Goal: Navigation & Orientation: Find specific page/section

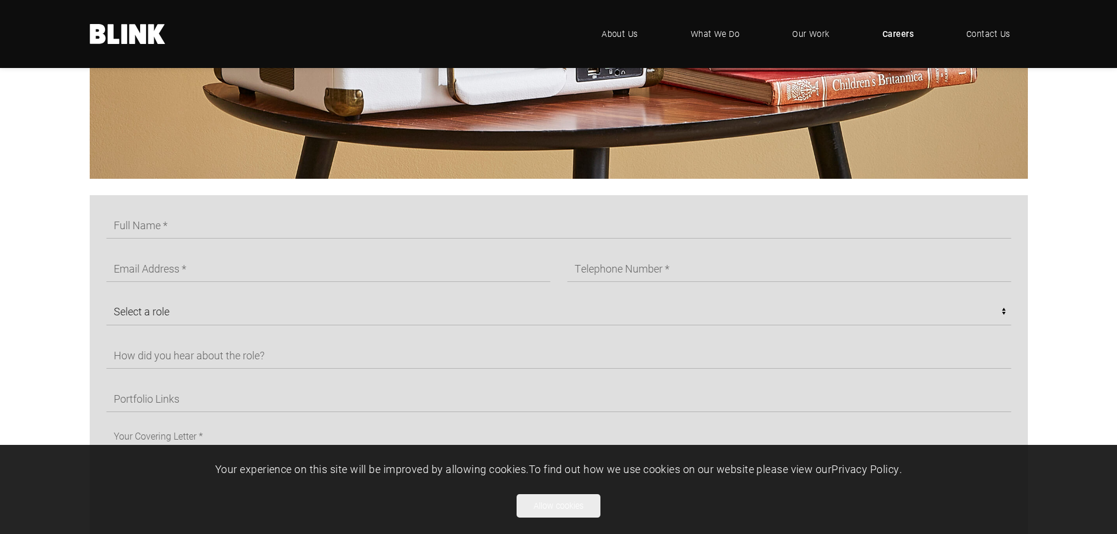
scroll to position [601, 0]
click at [707, 35] on span "What We Do" at bounding box center [715, 34] width 50 height 13
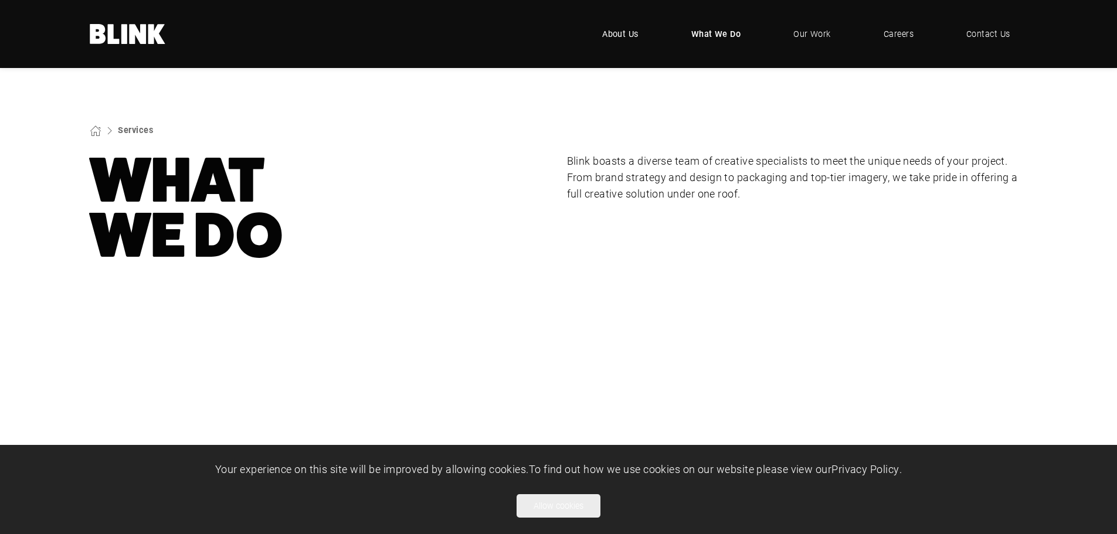
click at [615, 26] on link "About Us" at bounding box center [620, 33] width 72 height 35
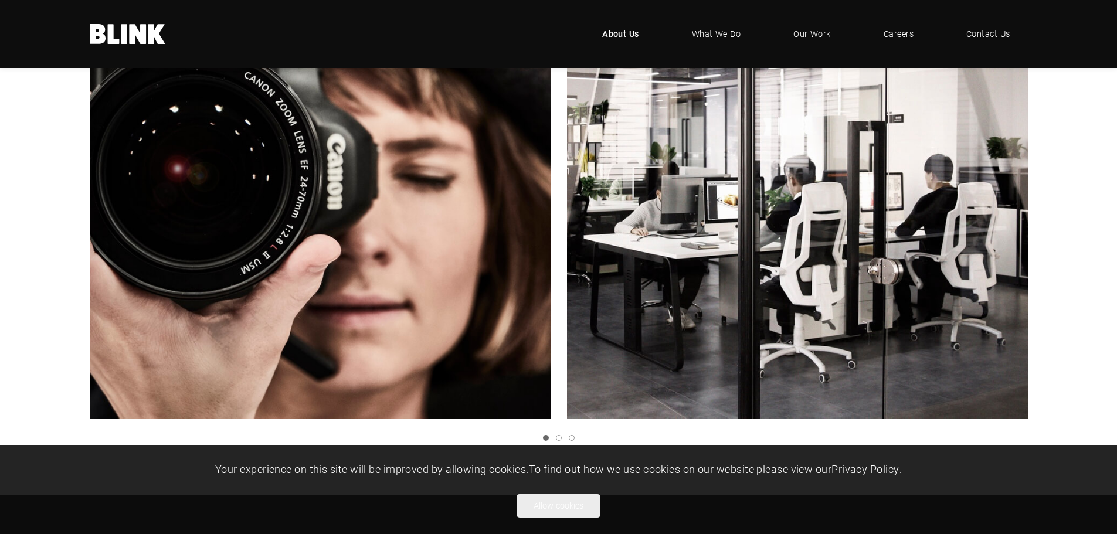
scroll to position [410, 0]
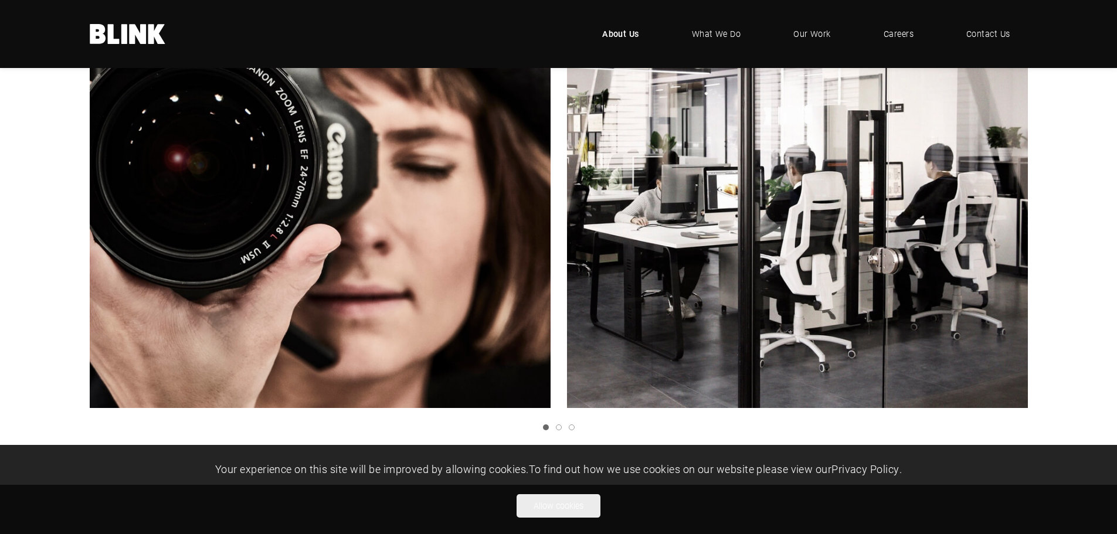
click at [0, 0] on icon "Next slide" at bounding box center [0, 0] width 0 height 0
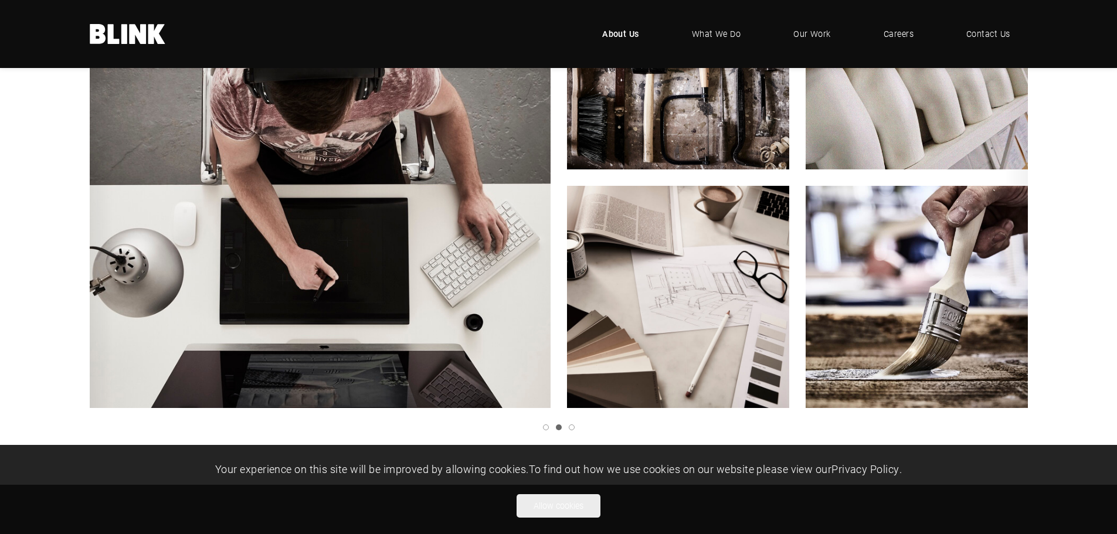
click at [0, 0] on icon "Next slide" at bounding box center [0, 0] width 0 height 0
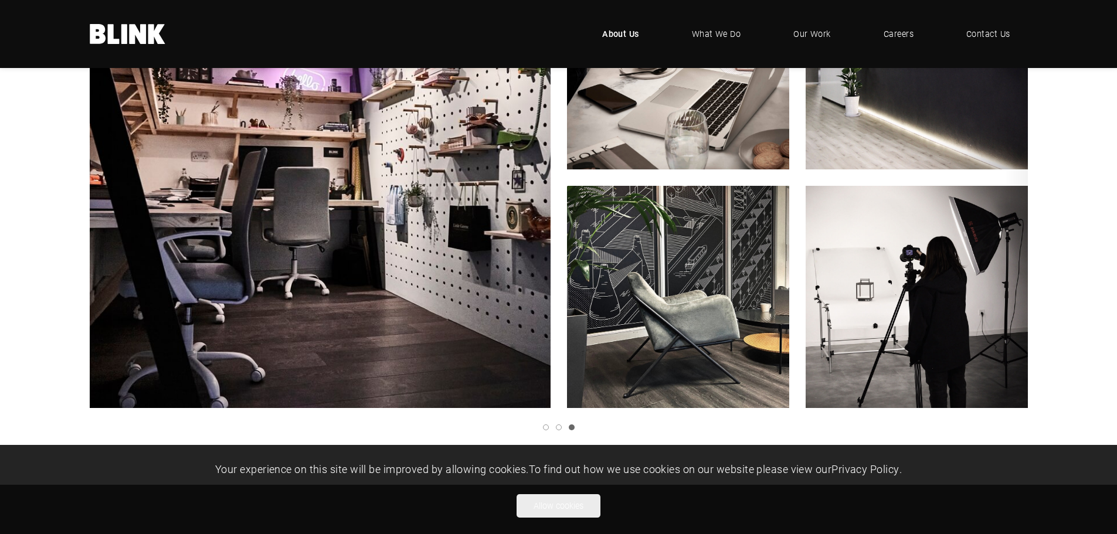
click at [0, 0] on link "Next slide" at bounding box center [0, 0] width 0 height 0
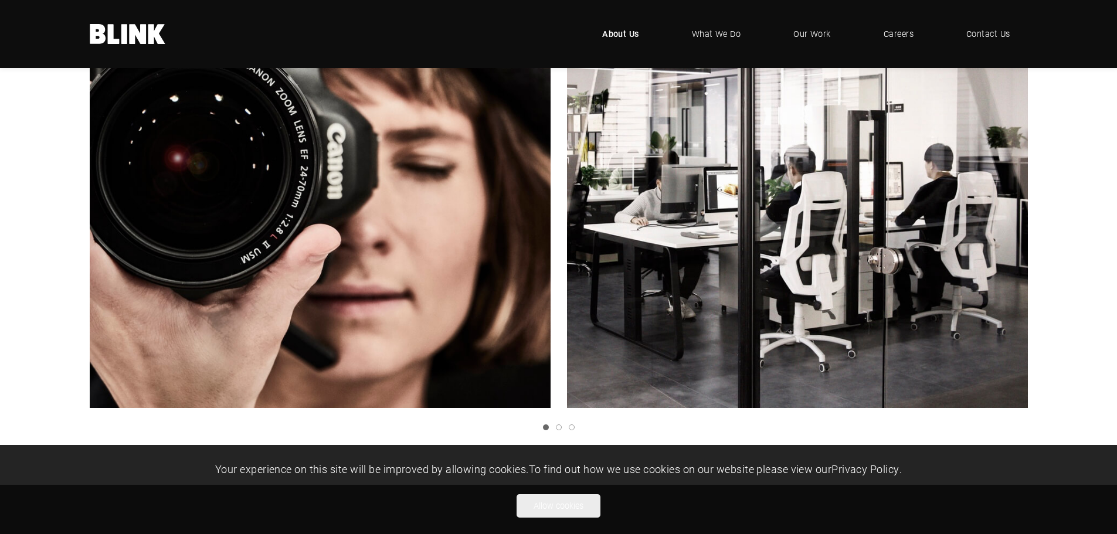
click at [0, 0] on link "Next slide" at bounding box center [0, 0] width 0 height 0
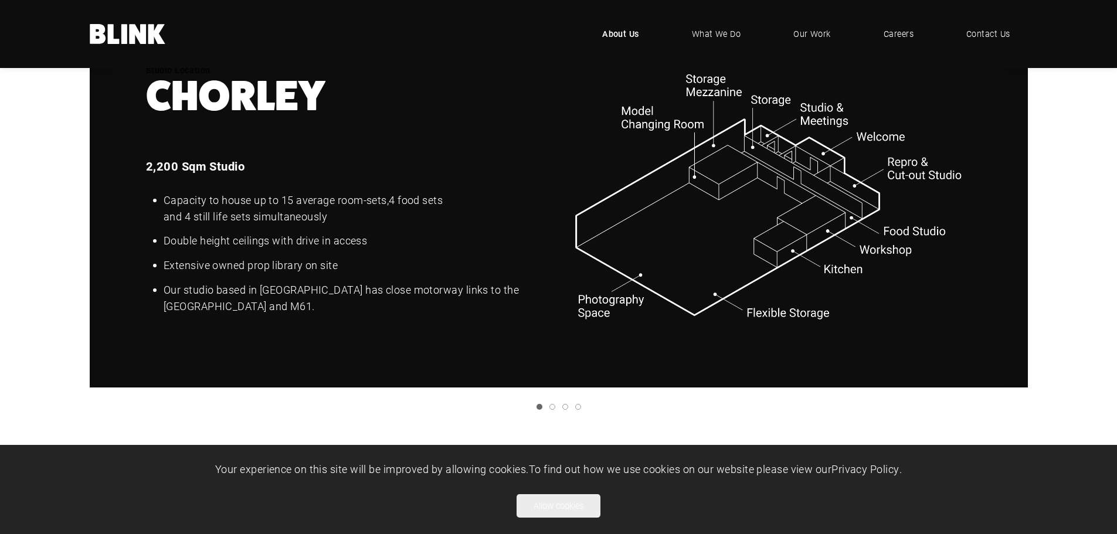
scroll to position [1583, 0]
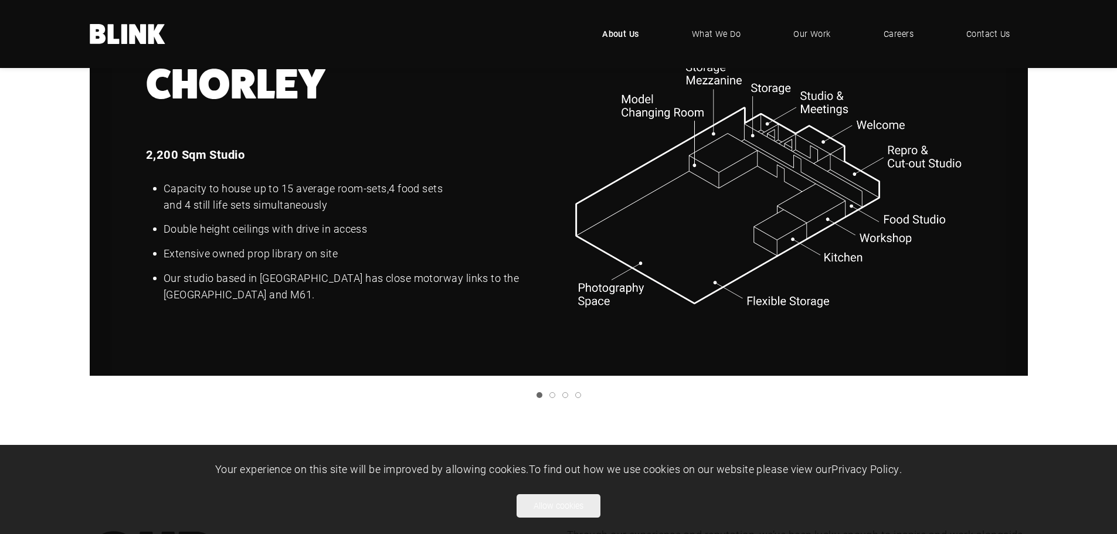
click at [0, 0] on icon "Next slide" at bounding box center [0, 0] width 0 height 0
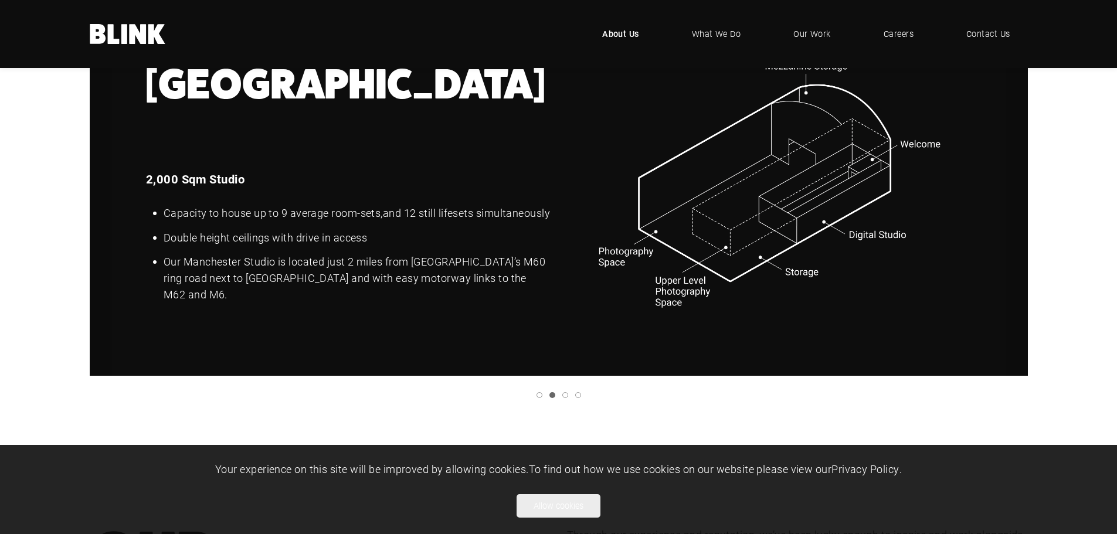
click at [0, 0] on icon "Previous slide" at bounding box center [0, 0] width 0 height 0
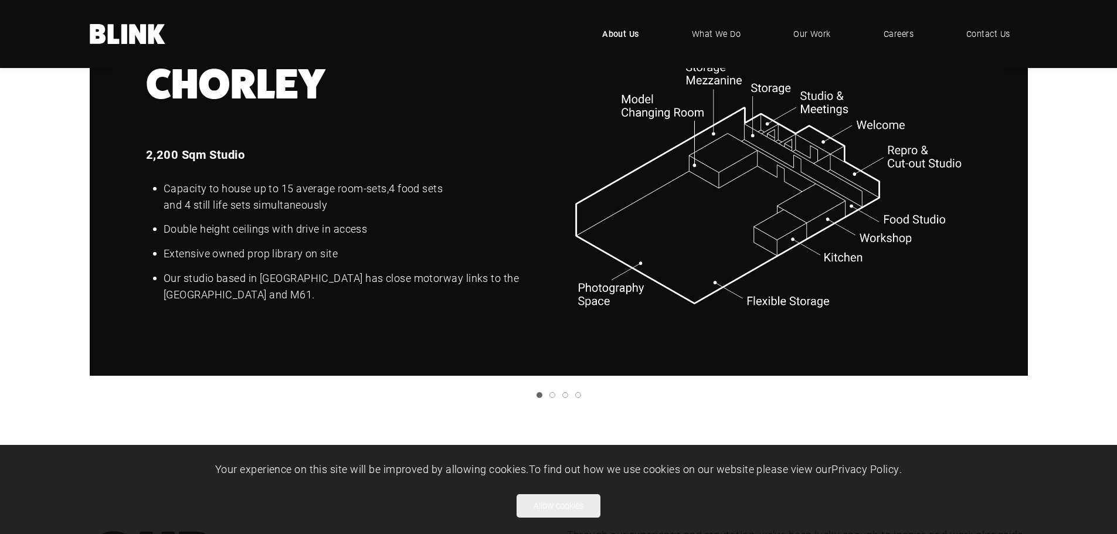
click at [0, 0] on link "Next slide" at bounding box center [0, 0] width 0 height 0
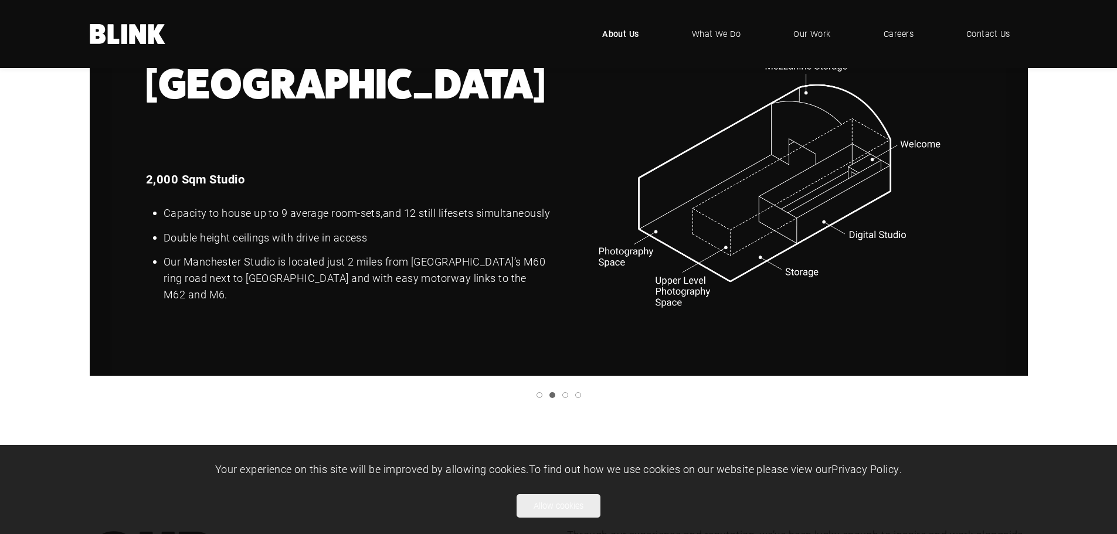
click at [0, 0] on link "Next slide" at bounding box center [0, 0] width 0 height 0
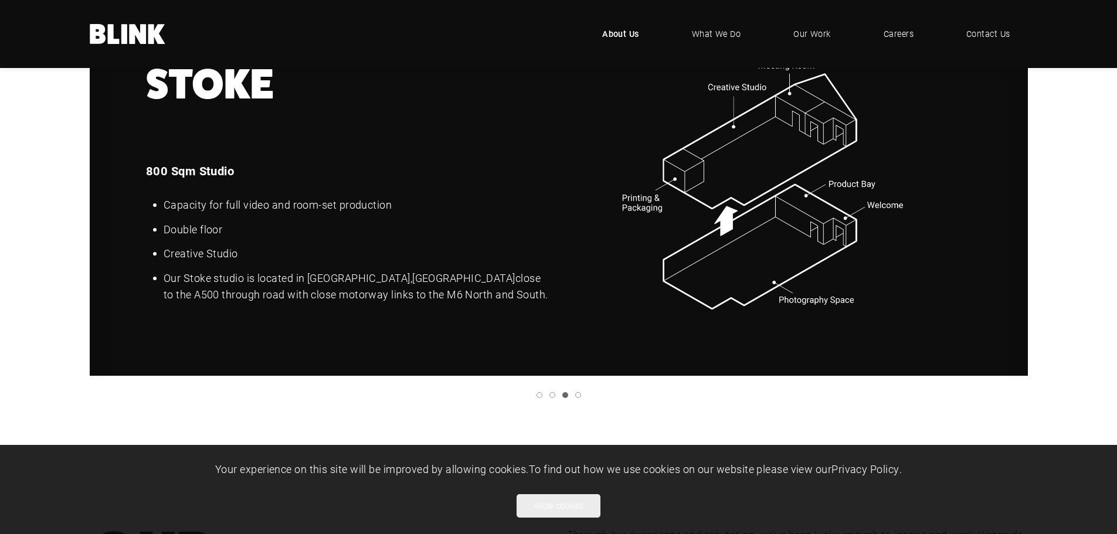
click at [0, 0] on link "Next slide" at bounding box center [0, 0] width 0 height 0
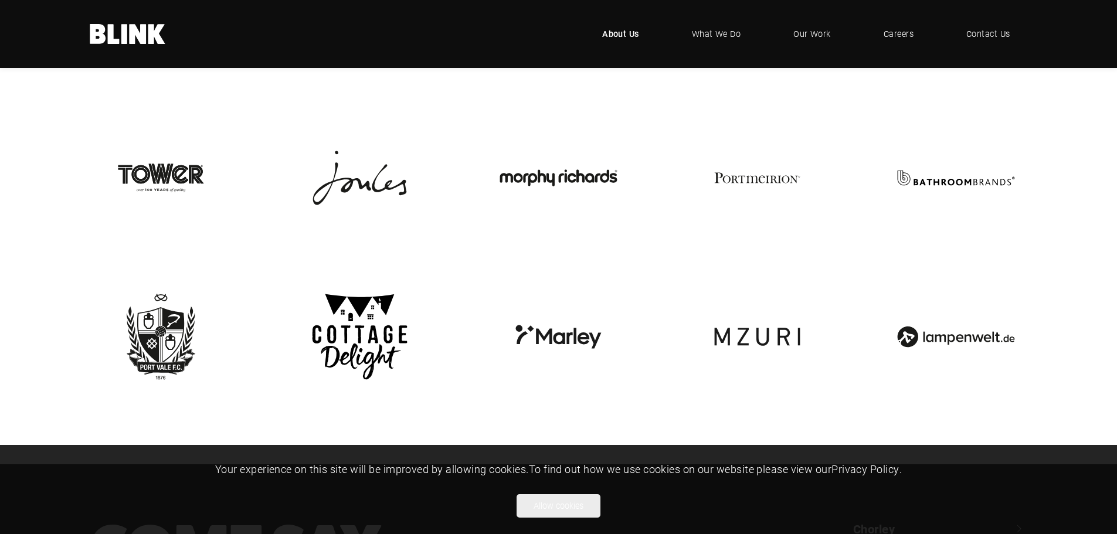
scroll to position [2638, 0]
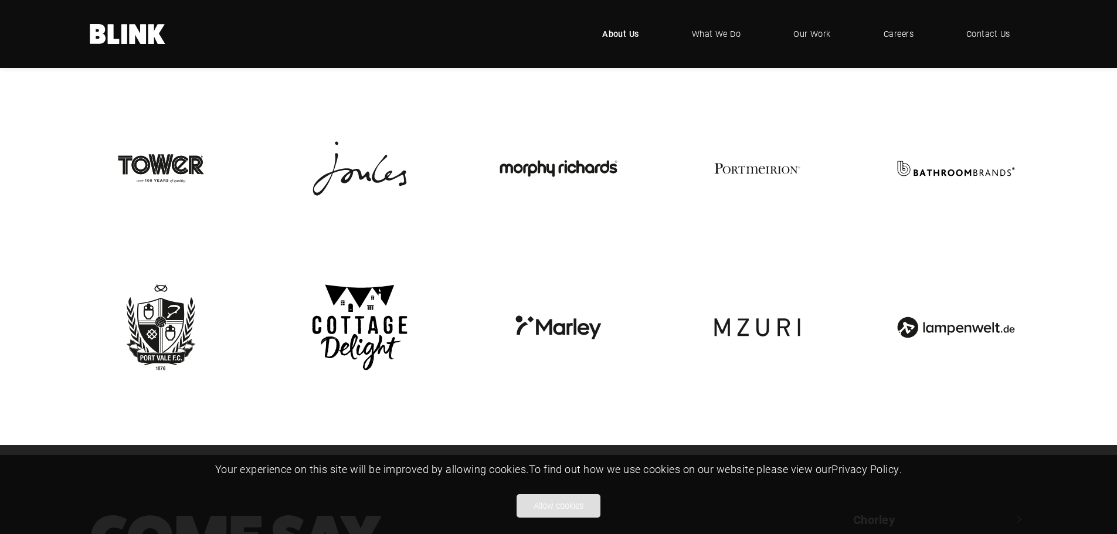
click at [552, 514] on button "Allow cookies" at bounding box center [558, 505] width 84 height 23
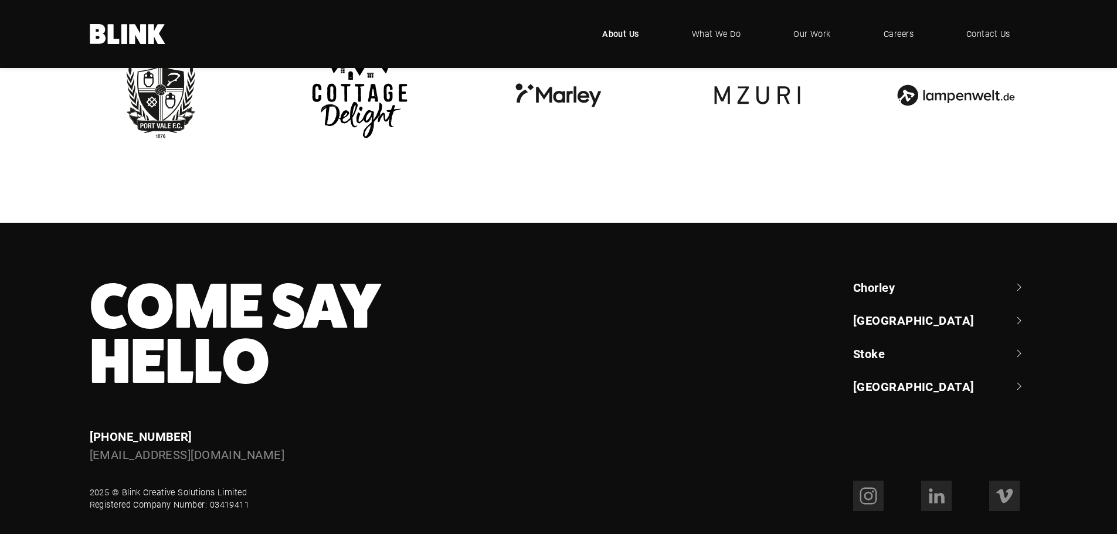
scroll to position [2903, 0]
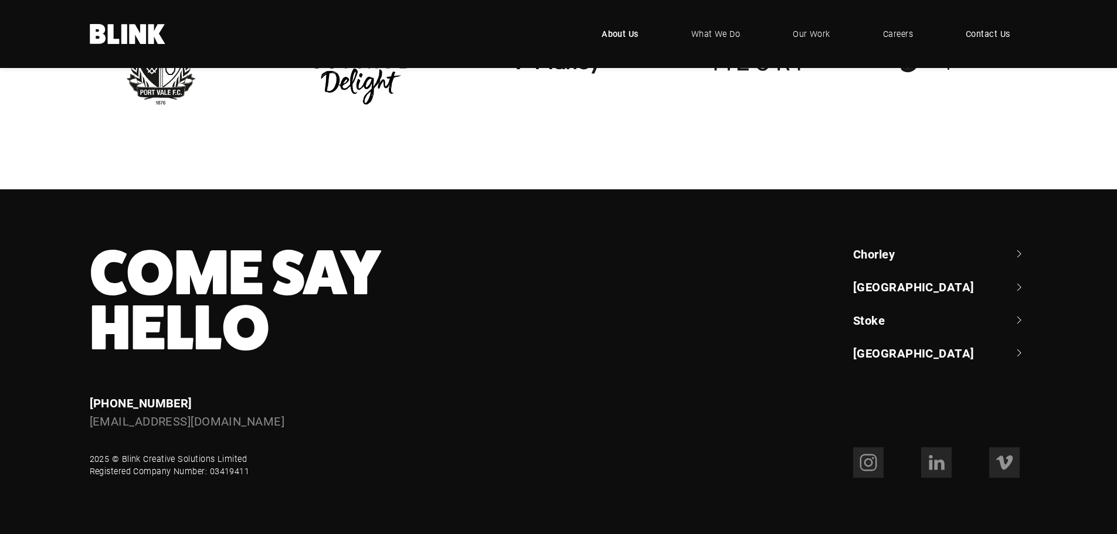
click at [970, 28] on span "Contact Us" at bounding box center [987, 34] width 45 height 13
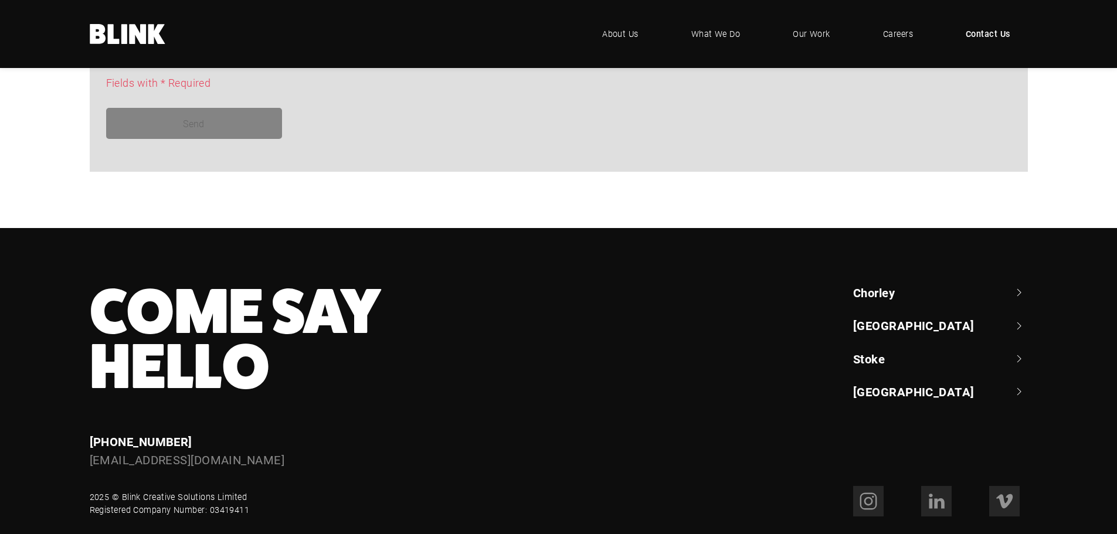
scroll to position [1030, 0]
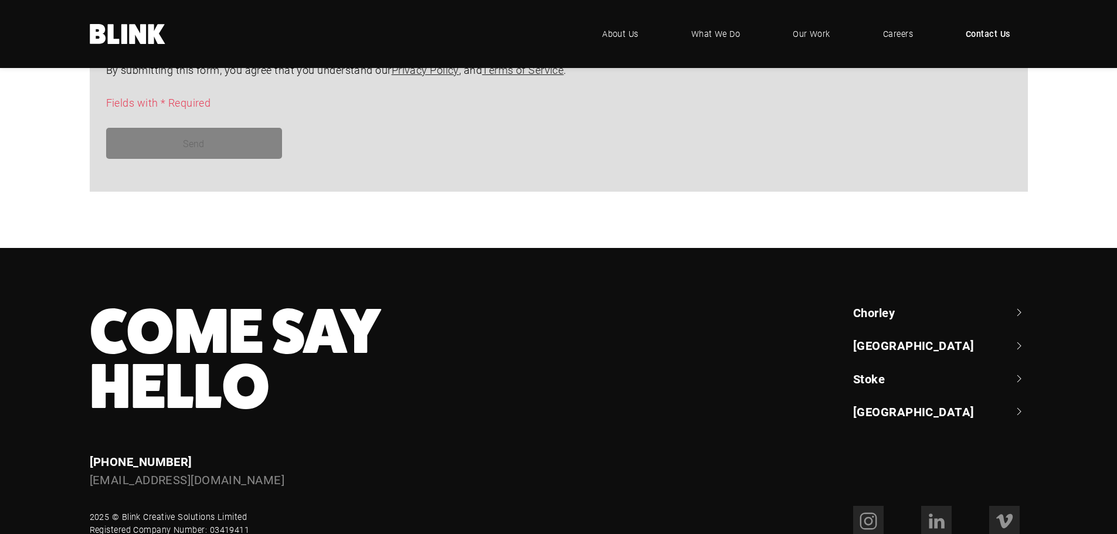
click at [907, 307] on link "Chorley" at bounding box center [940, 312] width 175 height 16
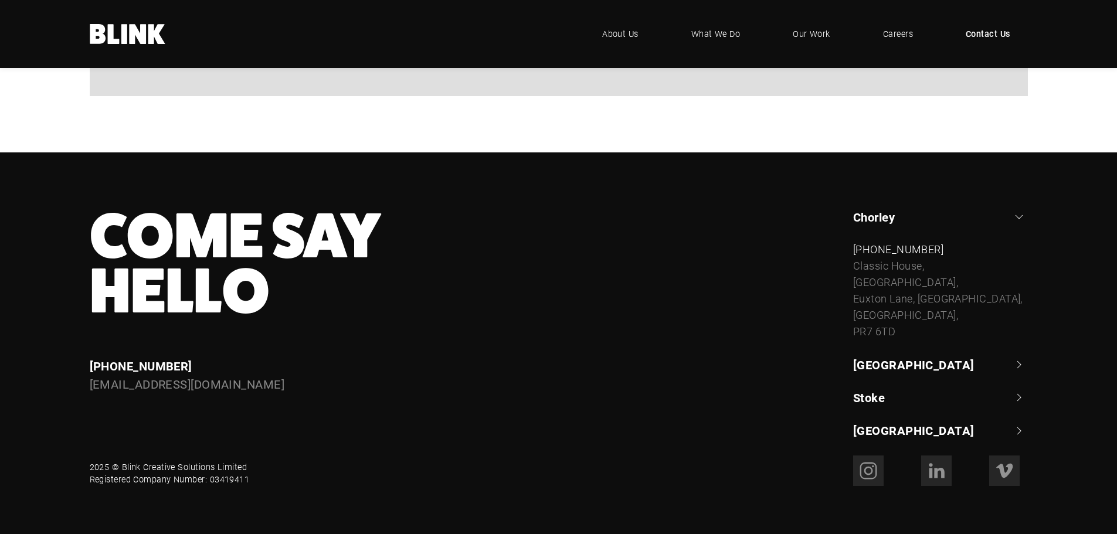
scroll to position [1134, 0]
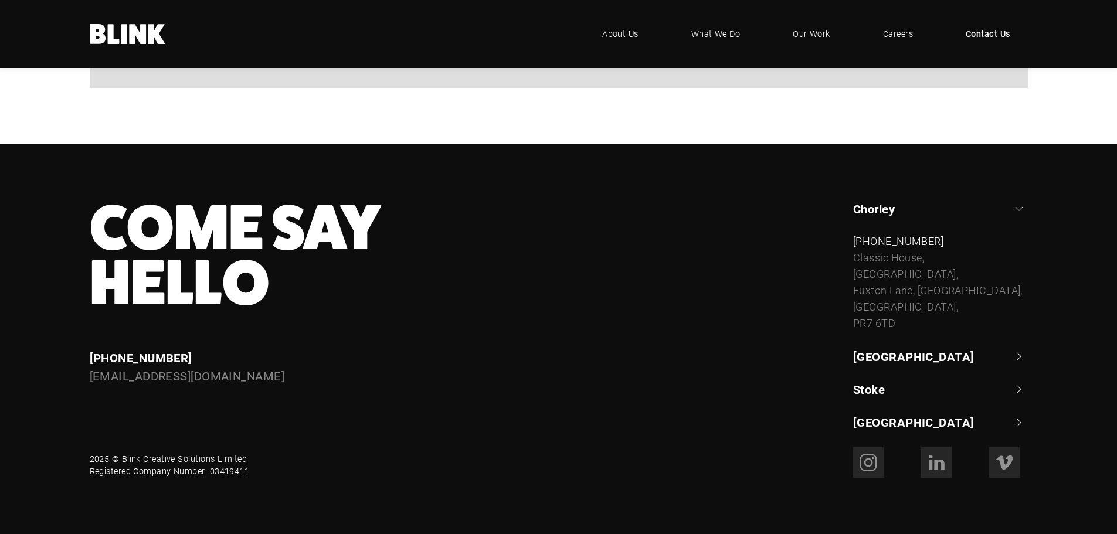
click at [875, 357] on link "[GEOGRAPHIC_DATA]" at bounding box center [940, 356] width 175 height 16
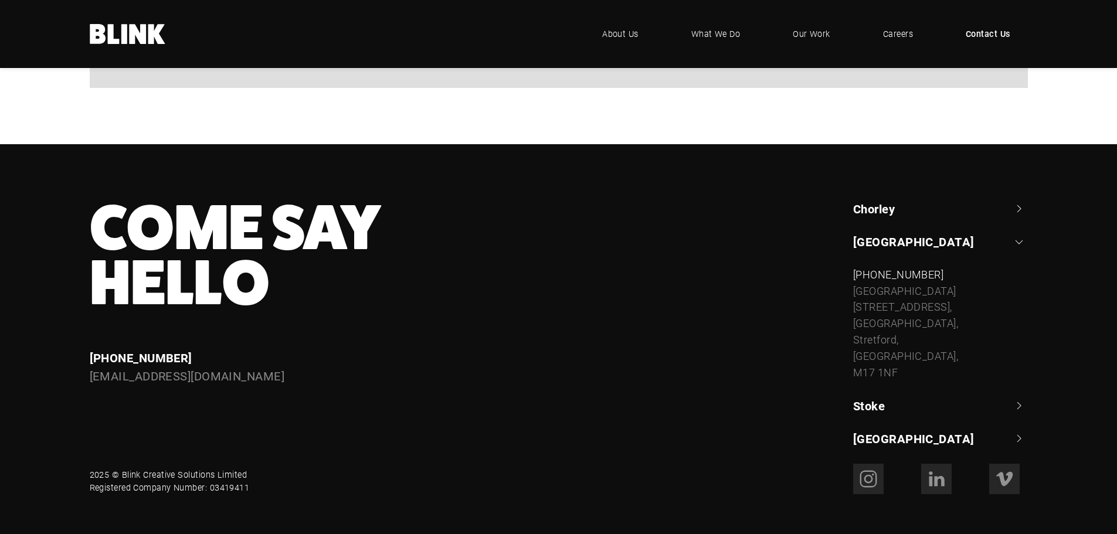
click at [871, 397] on link "Stoke" at bounding box center [940, 405] width 175 height 16
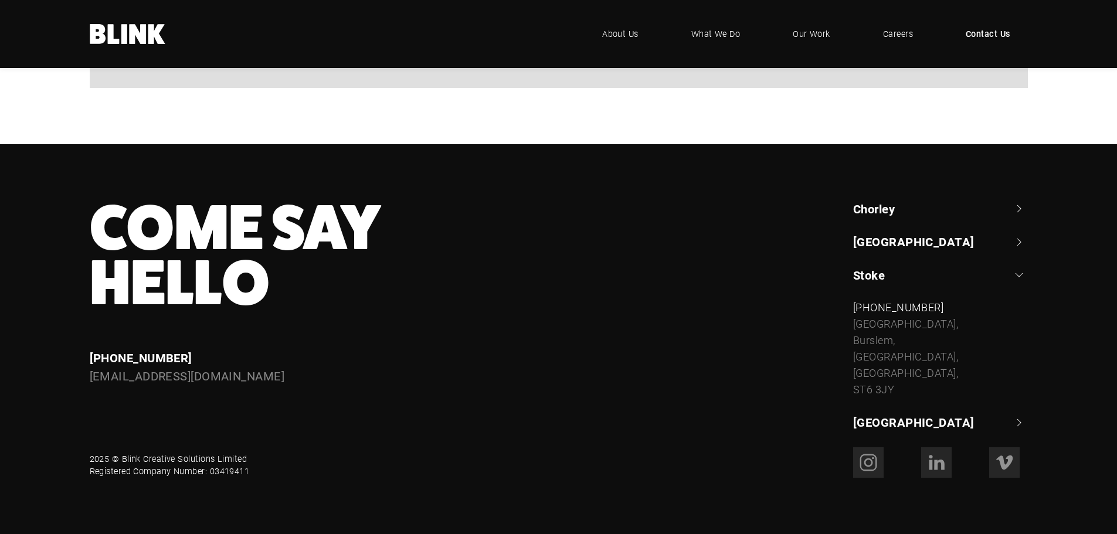
click at [865, 422] on link "[GEOGRAPHIC_DATA]" at bounding box center [940, 422] width 175 height 16
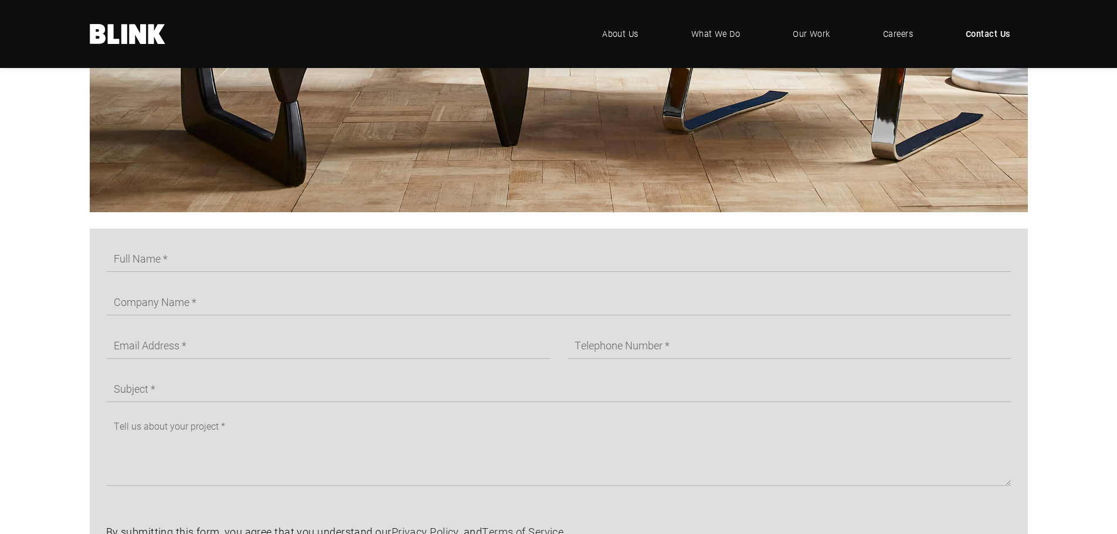
scroll to position [547, 0]
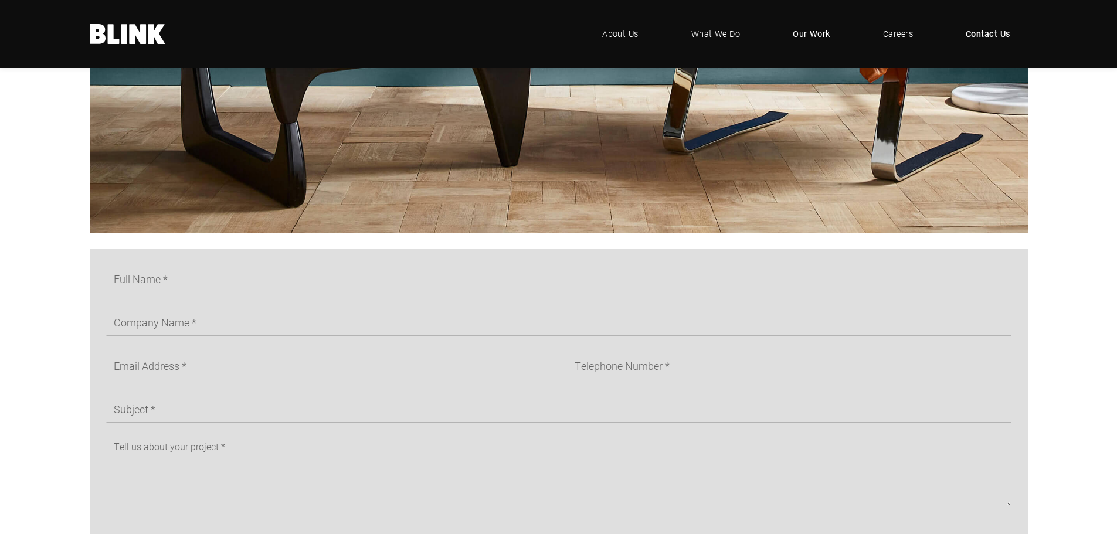
click at [808, 43] on link "Our Work" at bounding box center [811, 33] width 73 height 35
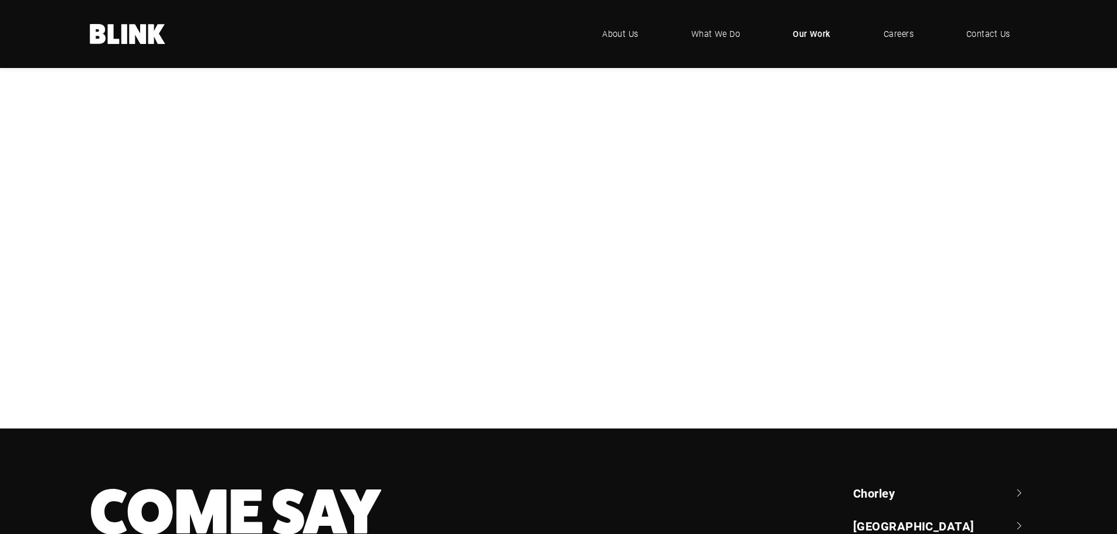
scroll to position [293, 0]
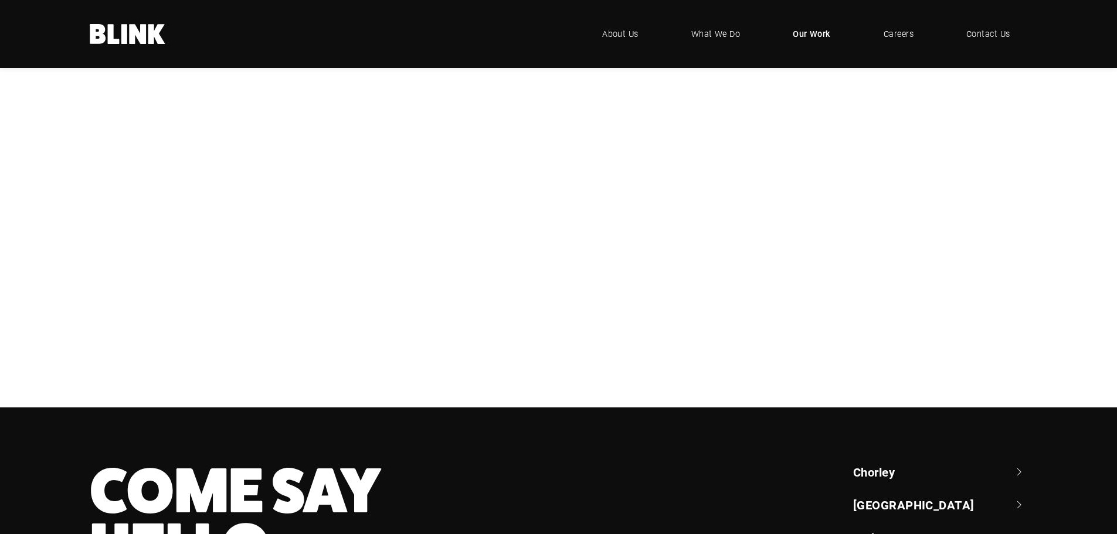
click at [0, 0] on div "Lampenwelt" at bounding box center [0, 0] width 0 height 0
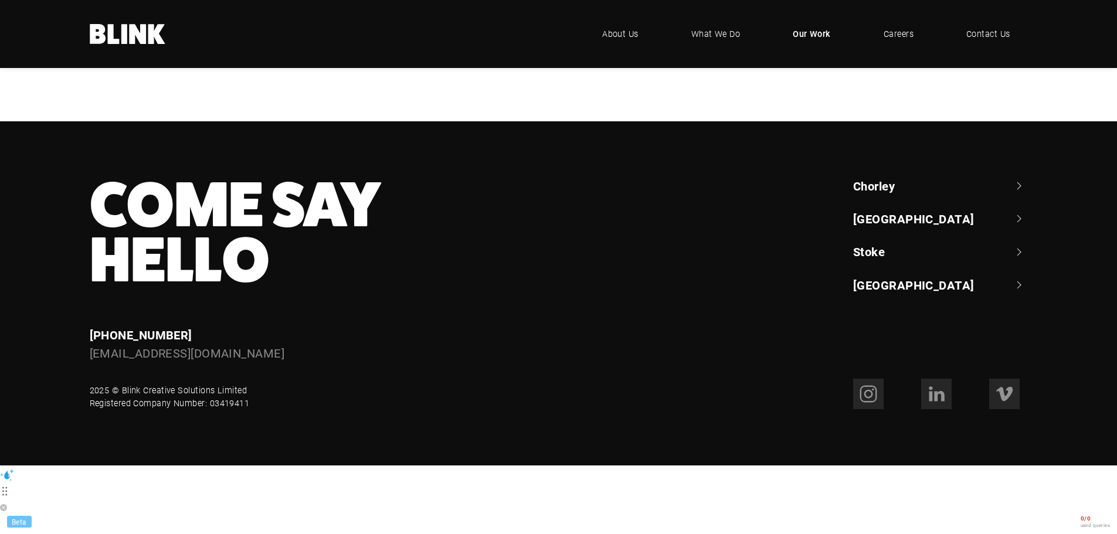
scroll to position [879, 0]
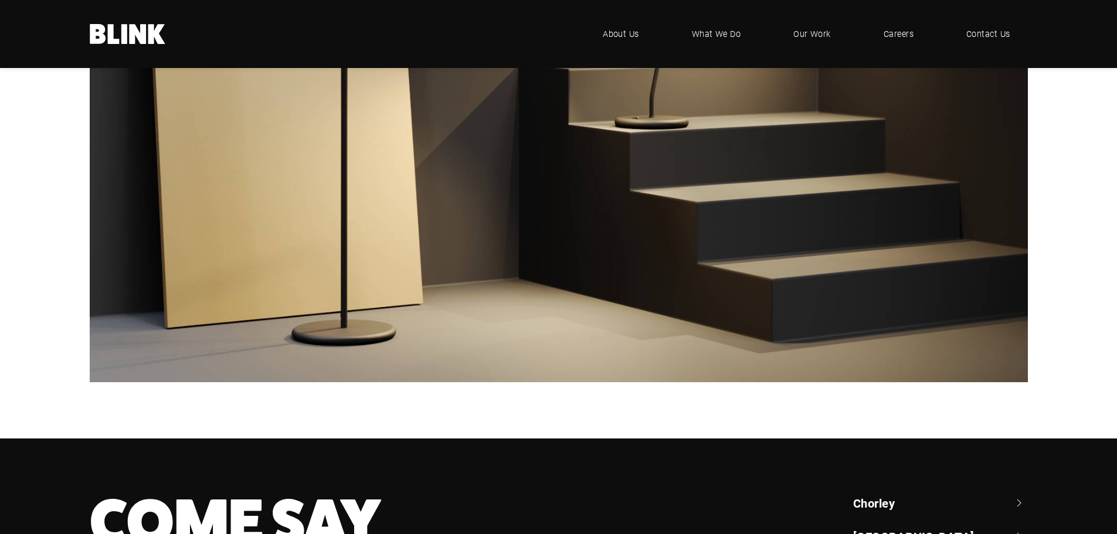
scroll to position [6476, 0]
